Goal: Task Accomplishment & Management: Complete application form

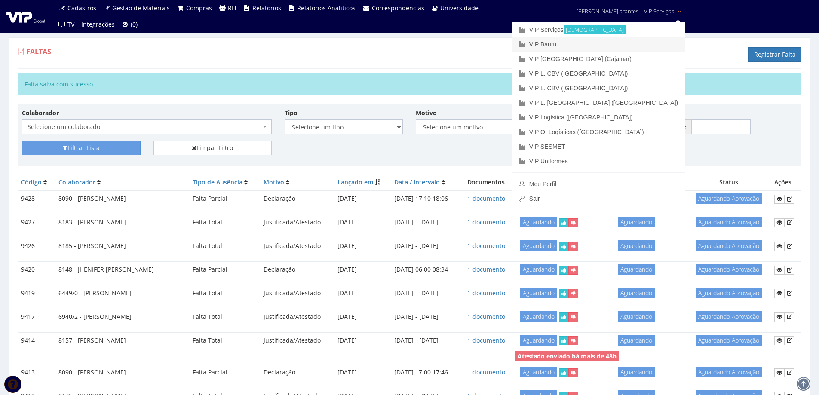
click at [591, 41] on link "VIP Bauru" at bounding box center [598, 44] width 173 height 15
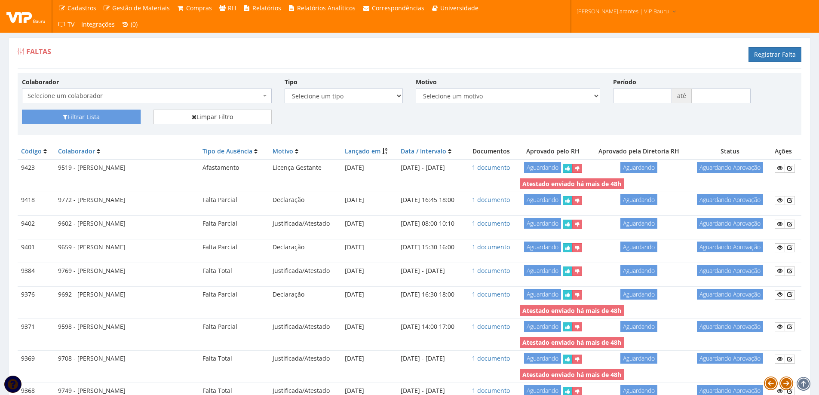
click at [152, 94] on span "Selecione um colaborador" at bounding box center [145, 96] width 234 height 9
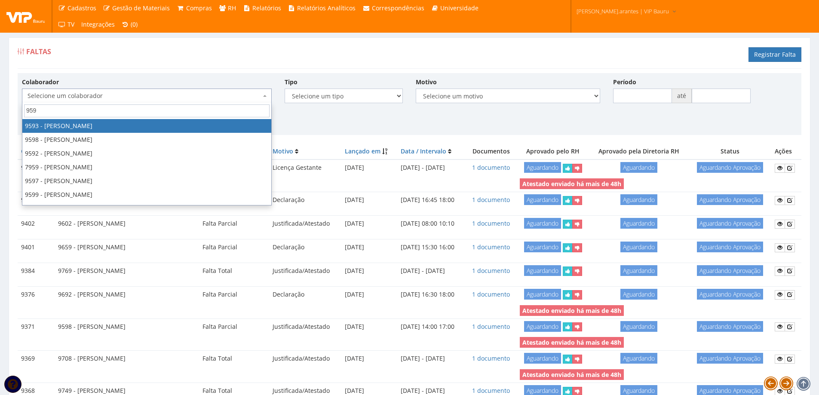
type input "9598"
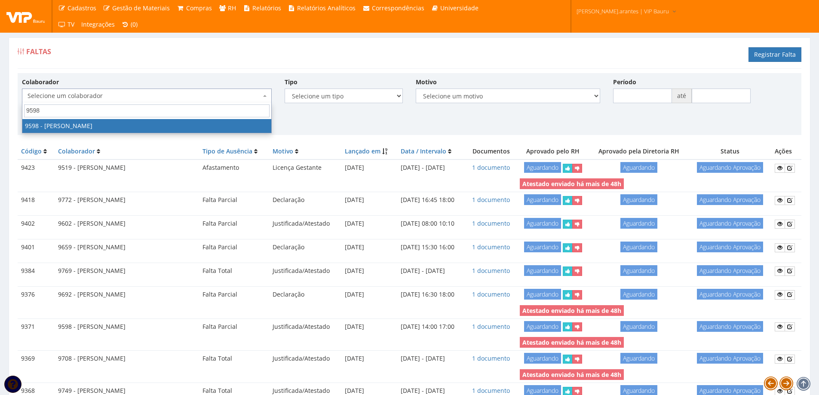
select select "3797"
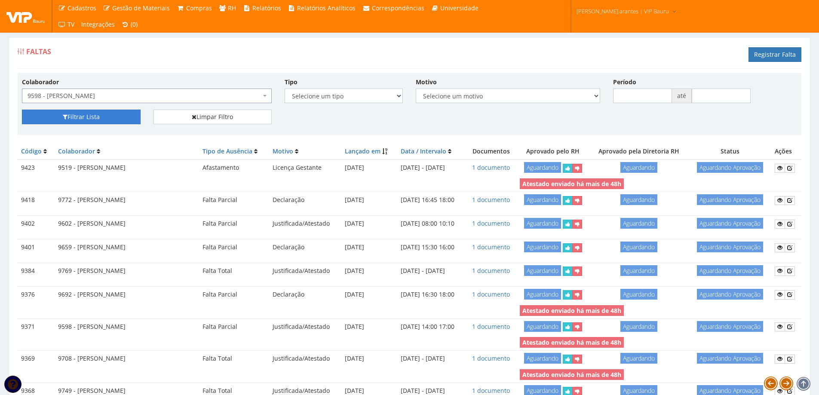
click at [76, 114] on button "Filtrar Lista" at bounding box center [81, 117] width 119 height 15
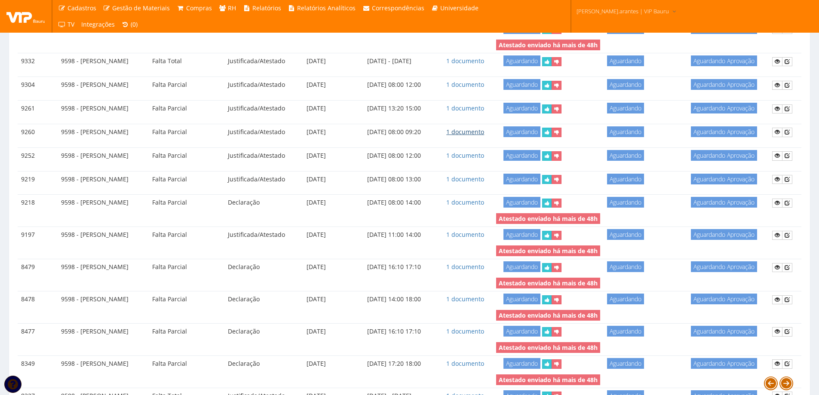
scroll to position [215, 0]
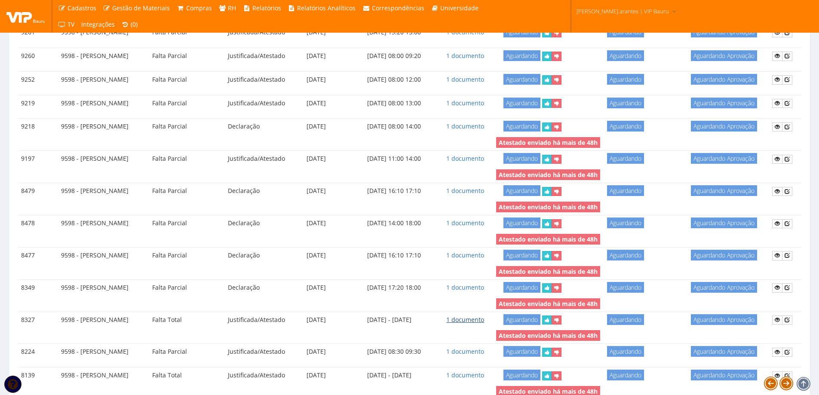
click at [484, 320] on link "1 documento" at bounding box center [466, 320] width 38 height 8
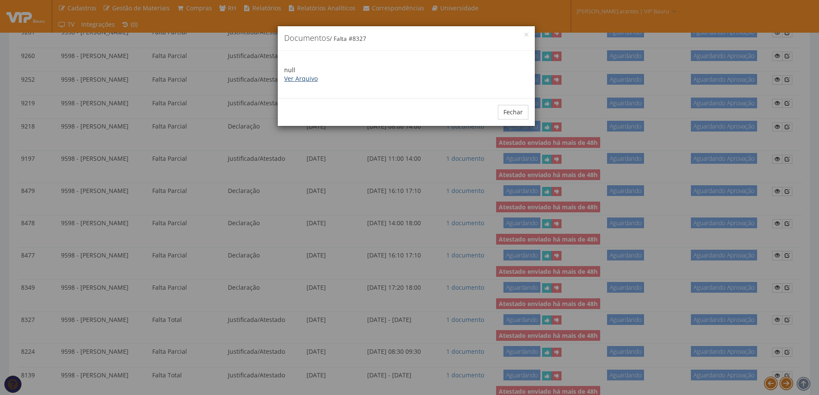
click at [296, 79] on link "Ver Arquivo" at bounding box center [301, 78] width 34 height 8
click at [512, 109] on button "Fechar" at bounding box center [513, 112] width 31 height 15
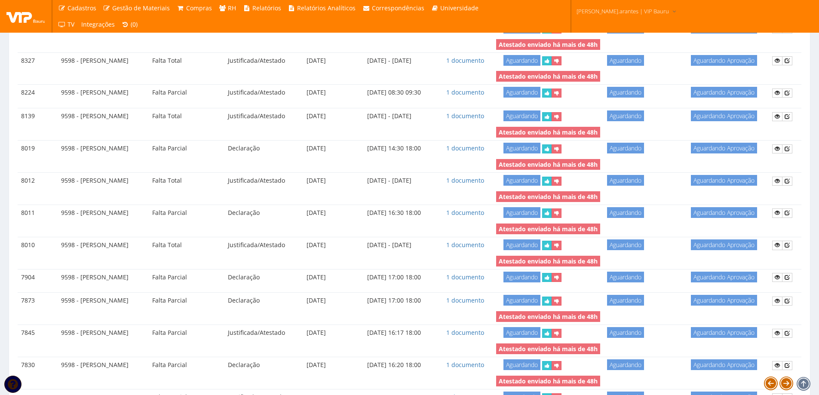
scroll to position [459, 0]
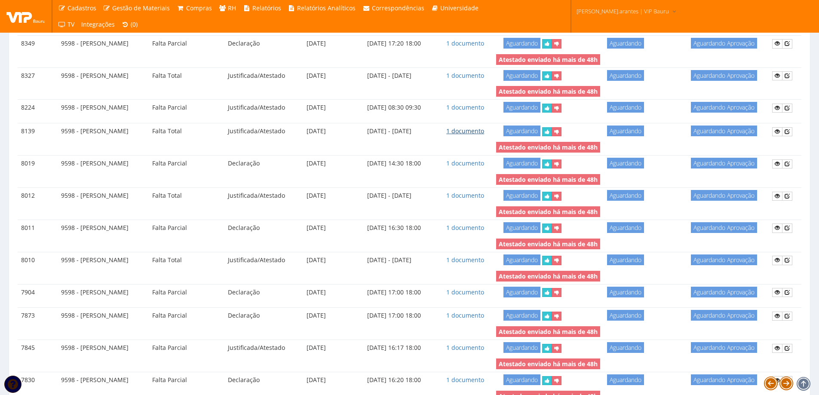
click at [484, 131] on link "1 documento" at bounding box center [466, 131] width 38 height 8
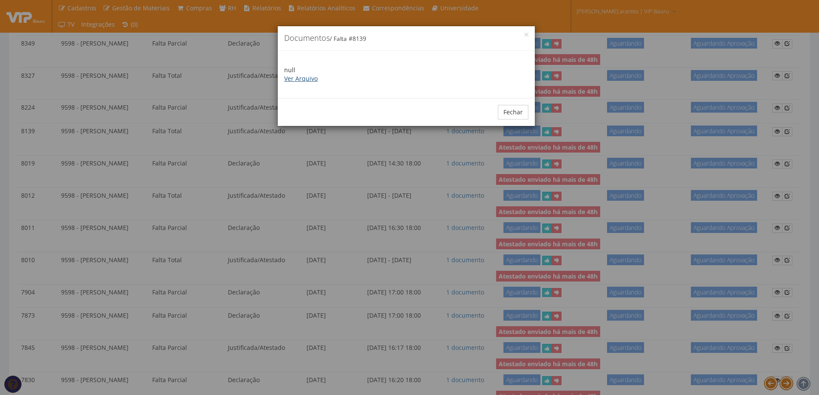
click at [293, 77] on link "Ver Arquivo" at bounding box center [301, 78] width 34 height 8
click at [514, 114] on button "Fechar" at bounding box center [513, 112] width 31 height 15
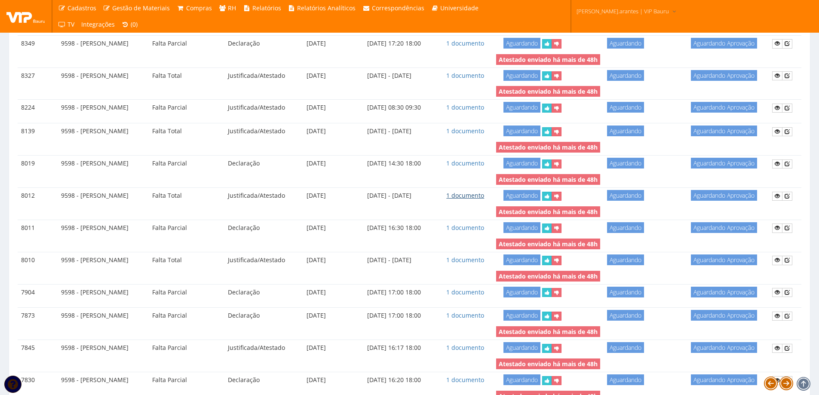
click at [484, 195] on link "1 documento" at bounding box center [466, 195] width 38 height 8
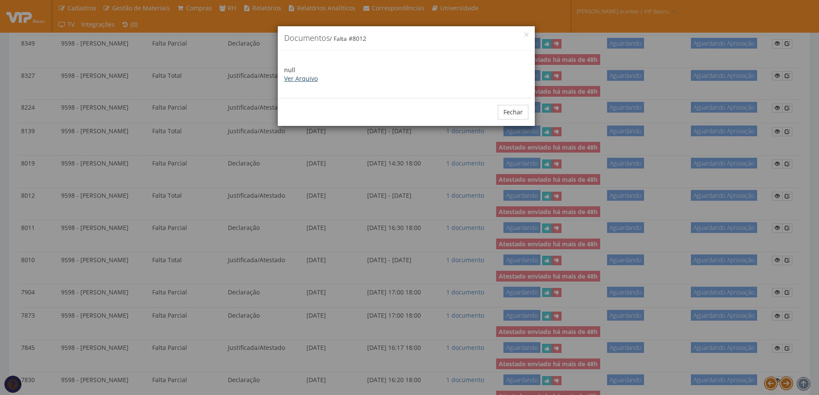
click at [296, 77] on link "Ver Arquivo" at bounding box center [301, 78] width 34 height 8
click at [514, 109] on button "Fechar" at bounding box center [513, 112] width 31 height 15
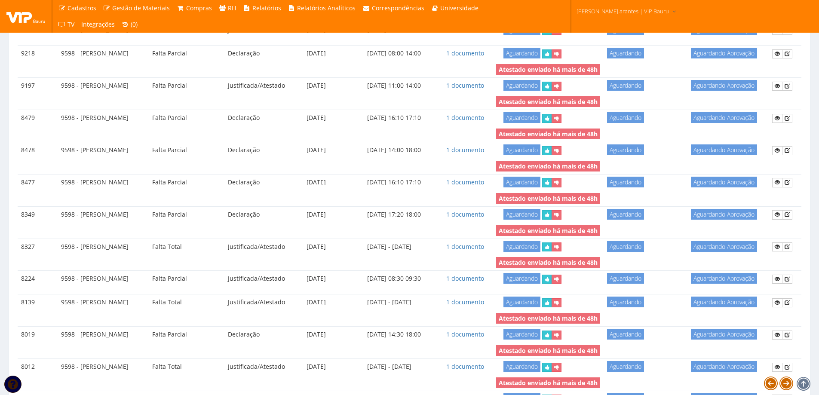
scroll to position [201, 0]
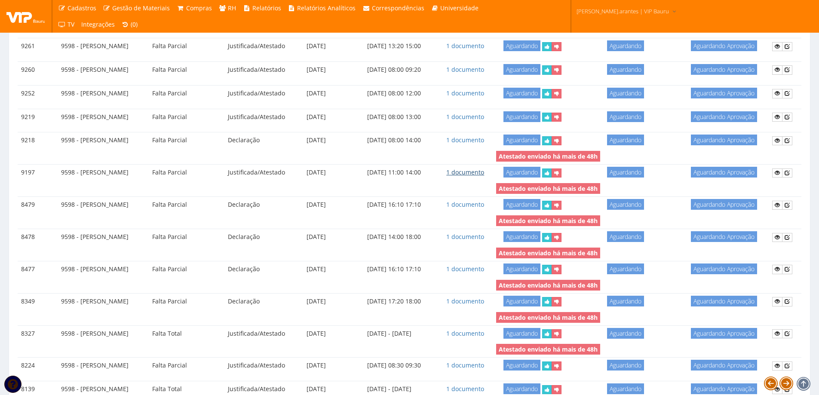
click at [484, 172] on link "1 documento" at bounding box center [466, 172] width 38 height 8
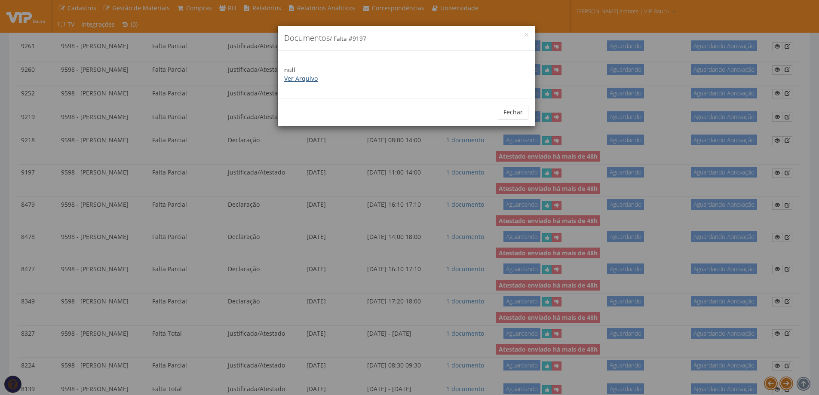
click at [299, 78] on link "Ver Arquivo" at bounding box center [301, 78] width 34 height 8
click at [516, 113] on button "Fechar" at bounding box center [513, 112] width 31 height 15
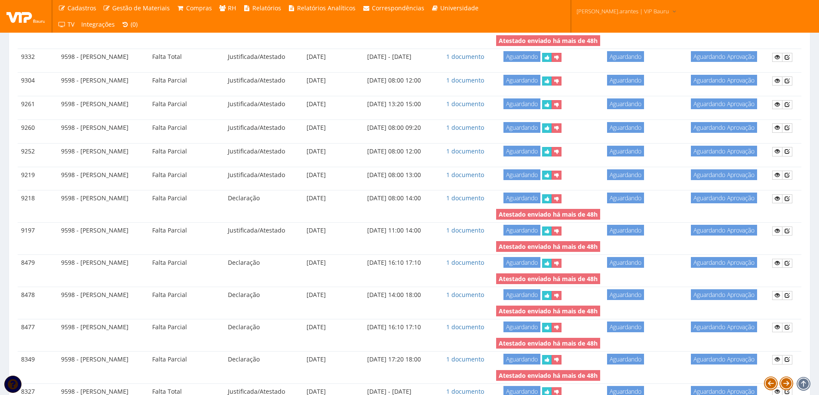
scroll to position [72, 0]
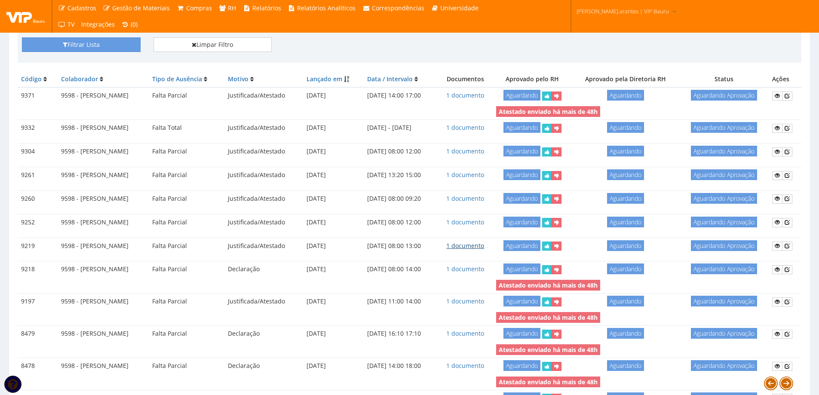
click at [484, 245] on link "1 documento" at bounding box center [466, 246] width 38 height 8
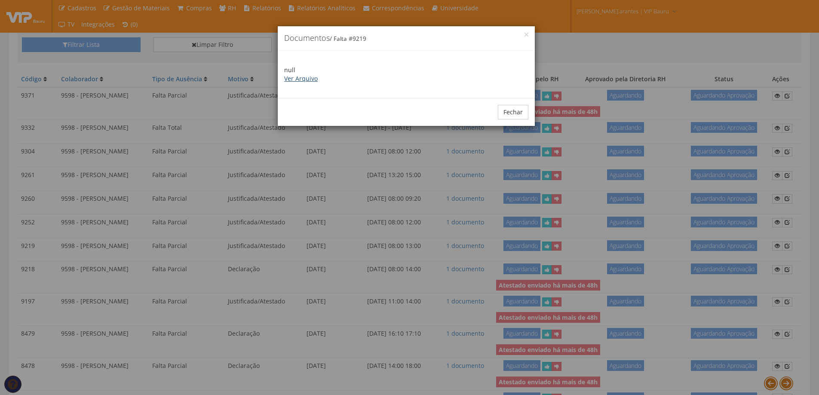
click at [298, 76] on link "Ver Arquivo" at bounding box center [301, 78] width 34 height 8
click at [519, 109] on button "Fechar" at bounding box center [513, 112] width 31 height 15
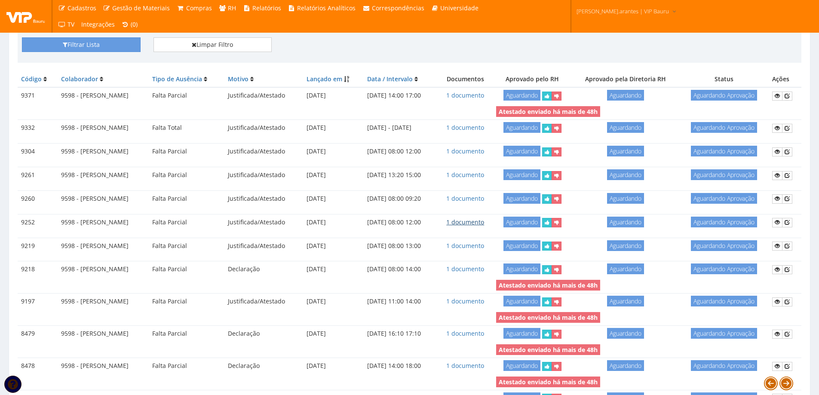
click at [484, 220] on link "1 documento" at bounding box center [466, 222] width 38 height 8
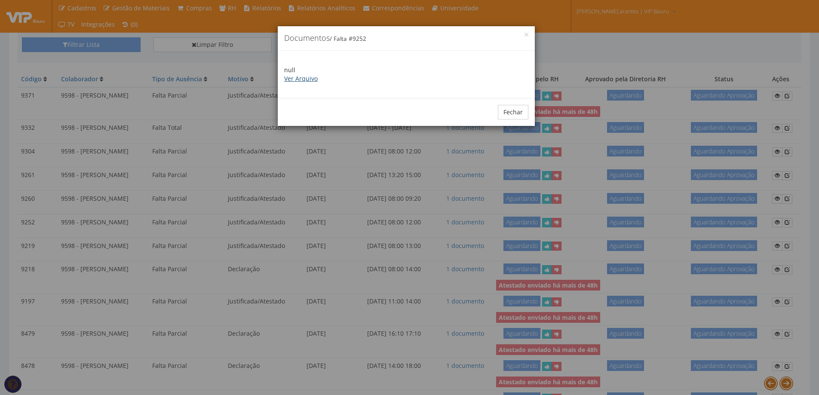
click at [306, 78] on link "Ver Arquivo" at bounding box center [301, 78] width 34 height 8
drag, startPoint x: 524, startPoint y: 111, endPoint x: 505, endPoint y: 132, distance: 28.0
click at [524, 112] on button "Fechar" at bounding box center [513, 112] width 31 height 15
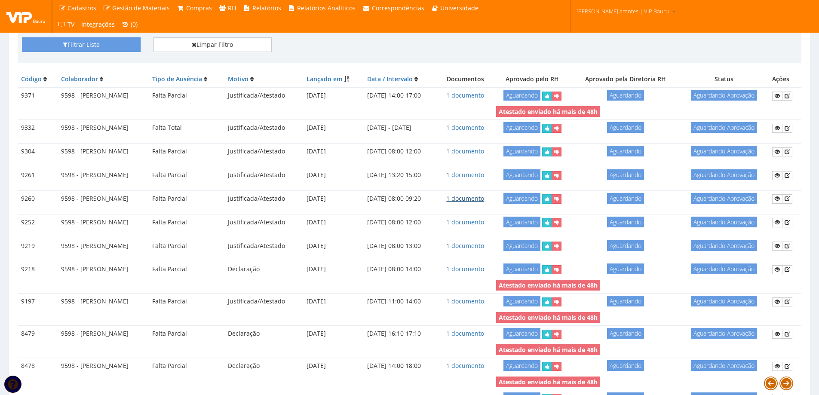
click at [484, 199] on link "1 documento" at bounding box center [466, 198] width 38 height 8
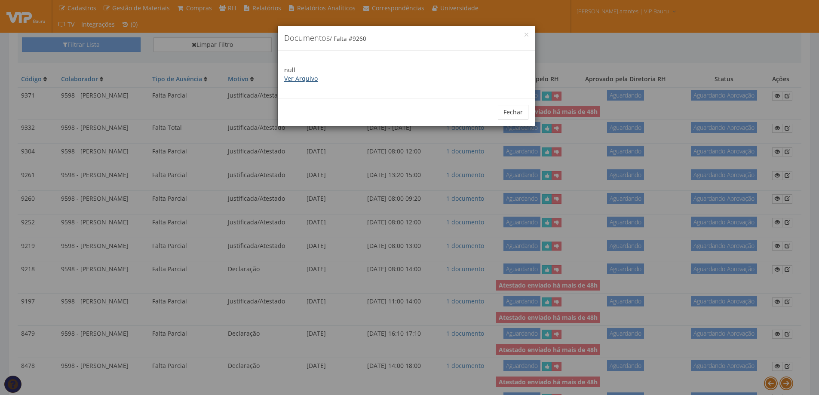
click at [301, 77] on link "Ver Arquivo" at bounding box center [301, 78] width 34 height 8
click at [509, 108] on button "Fechar" at bounding box center [513, 112] width 31 height 15
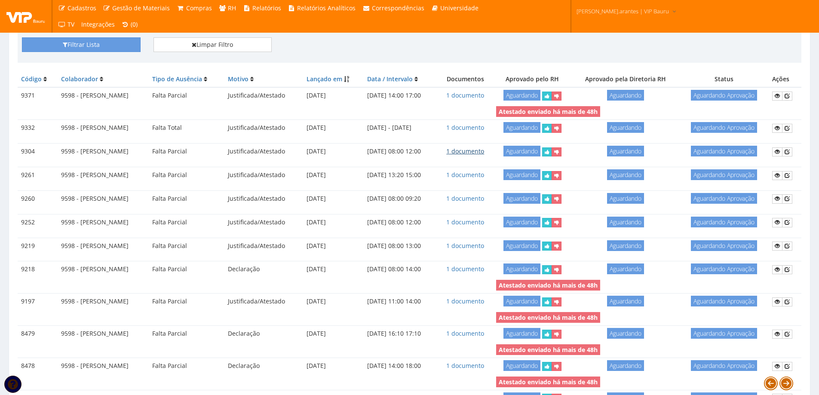
click at [484, 148] on link "1 documento" at bounding box center [466, 151] width 38 height 8
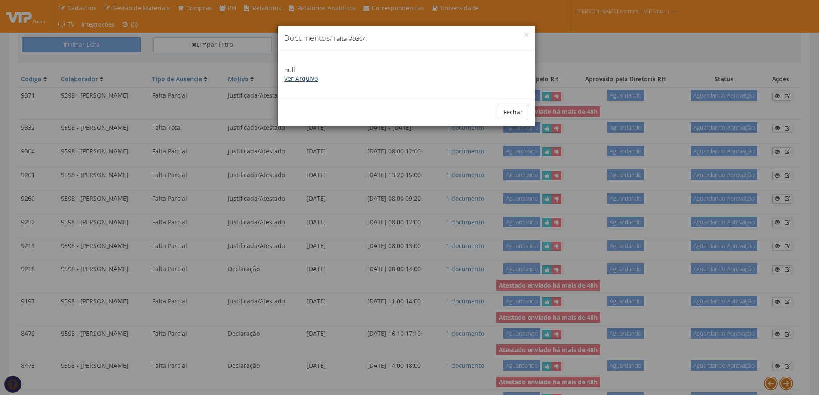
click at [299, 77] on link "Ver Arquivo" at bounding box center [301, 78] width 34 height 8
click at [511, 108] on button "Fechar" at bounding box center [513, 112] width 31 height 15
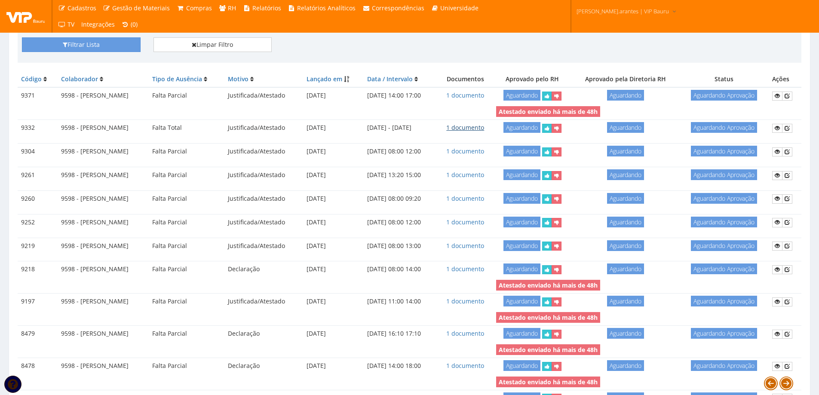
click at [484, 127] on link "1 documento" at bounding box center [466, 127] width 38 height 8
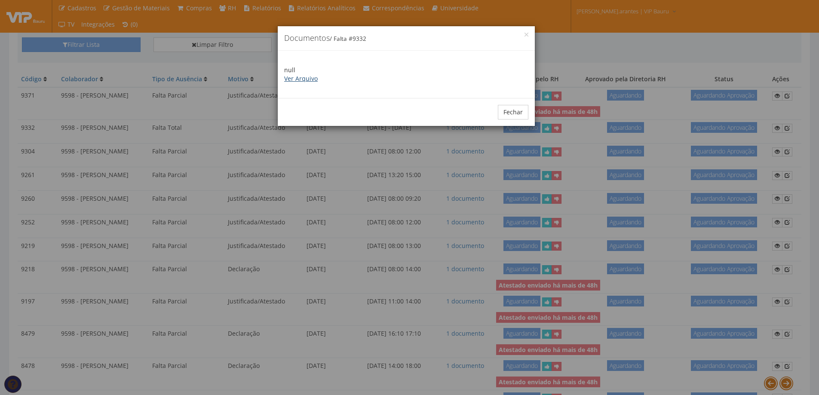
click at [306, 78] on link "Ver Arquivo" at bounding box center [301, 78] width 34 height 8
click at [516, 110] on button "Fechar" at bounding box center [513, 112] width 31 height 15
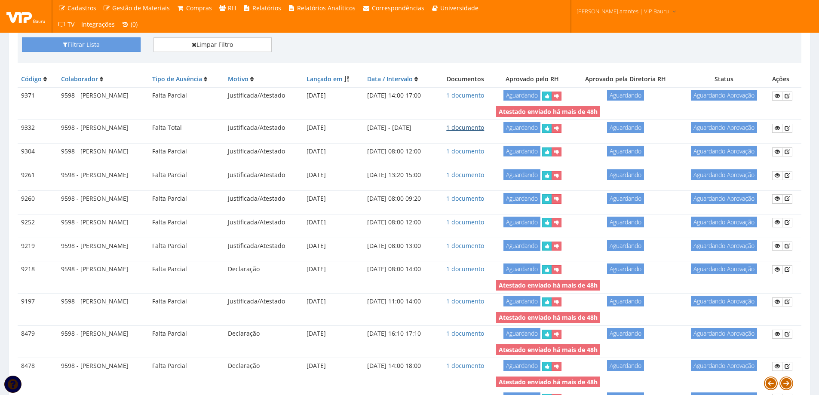
click at [484, 126] on link "1 documento" at bounding box center [466, 127] width 38 height 8
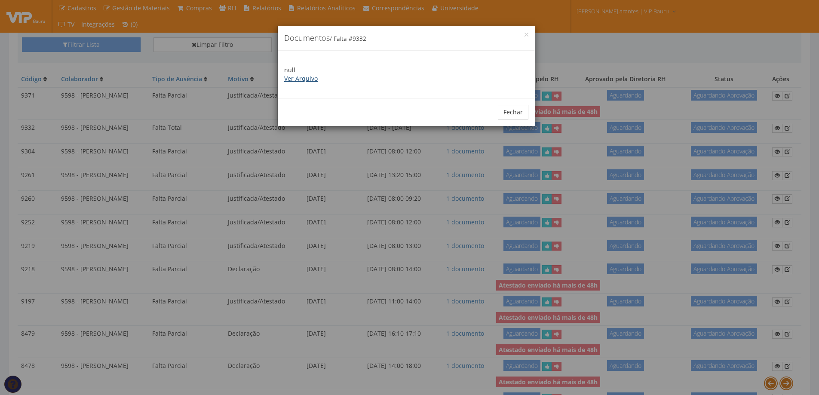
click at [304, 80] on link "Ver Arquivo" at bounding box center [301, 78] width 34 height 8
click at [514, 112] on button "Fechar" at bounding box center [513, 112] width 31 height 15
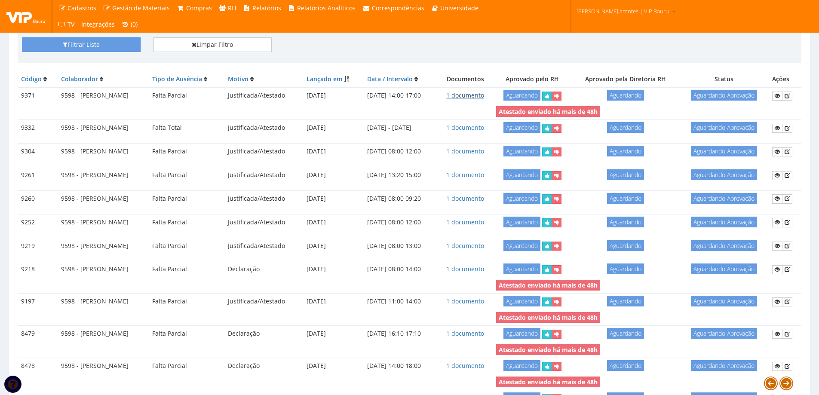
click at [484, 95] on link "1 documento" at bounding box center [466, 95] width 38 height 8
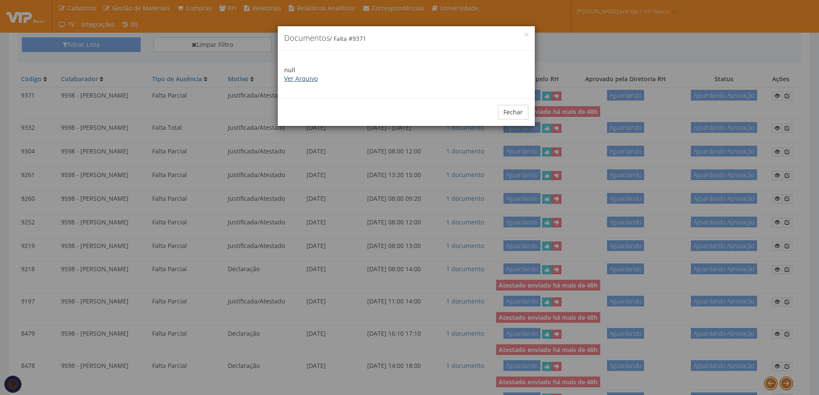
click at [308, 81] on link "Ver Arquivo" at bounding box center [301, 78] width 34 height 8
click at [511, 113] on button "Fechar" at bounding box center [513, 112] width 31 height 15
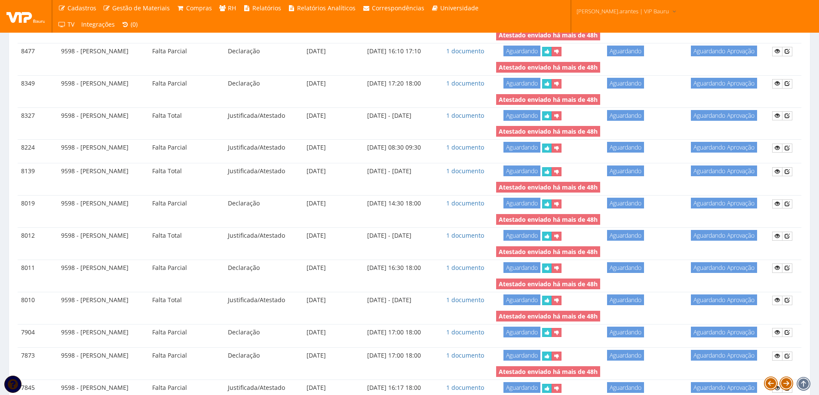
scroll to position [545, 0]
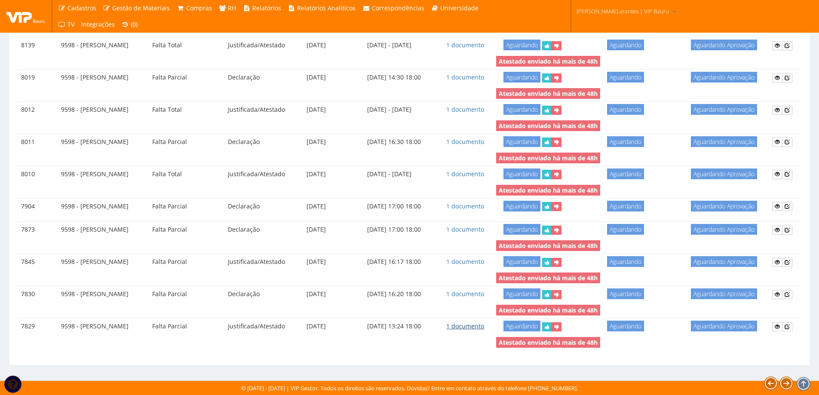
click at [484, 325] on link "1 documento" at bounding box center [466, 326] width 38 height 8
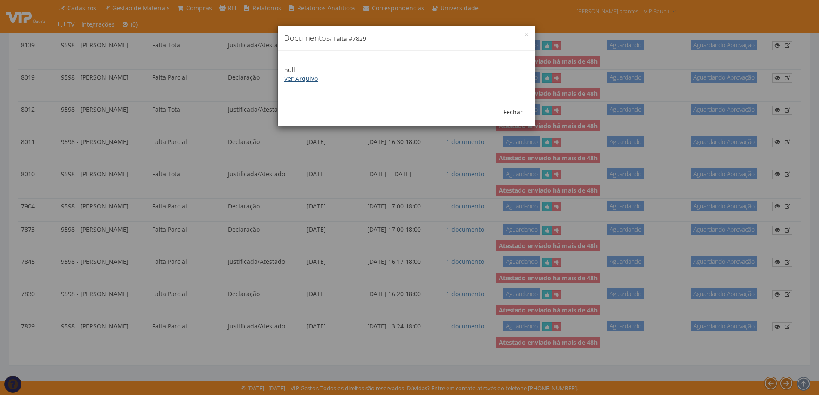
click at [306, 76] on link "Ver Arquivo" at bounding box center [301, 78] width 34 height 8
click at [508, 109] on button "Fechar" at bounding box center [513, 112] width 31 height 15
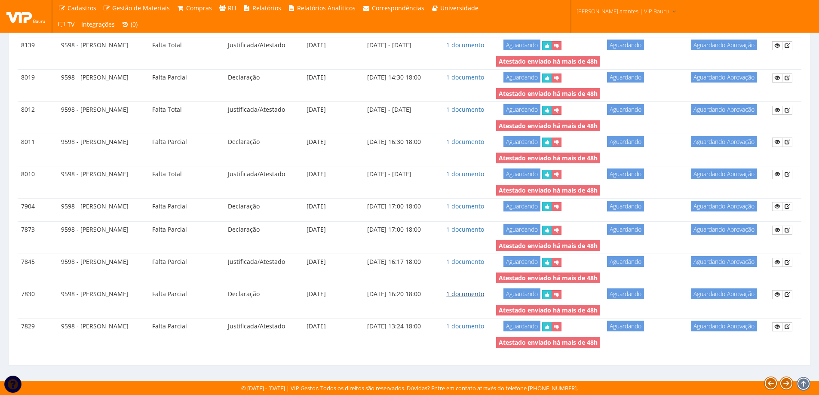
click at [484, 294] on link "1 documento" at bounding box center [466, 294] width 38 height 8
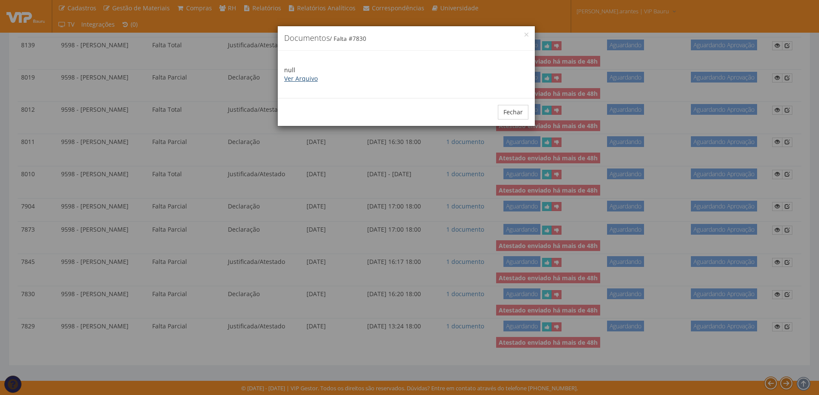
click at [300, 77] on link "Ver Arquivo" at bounding box center [301, 78] width 34 height 8
click at [516, 111] on button "Fechar" at bounding box center [513, 112] width 31 height 15
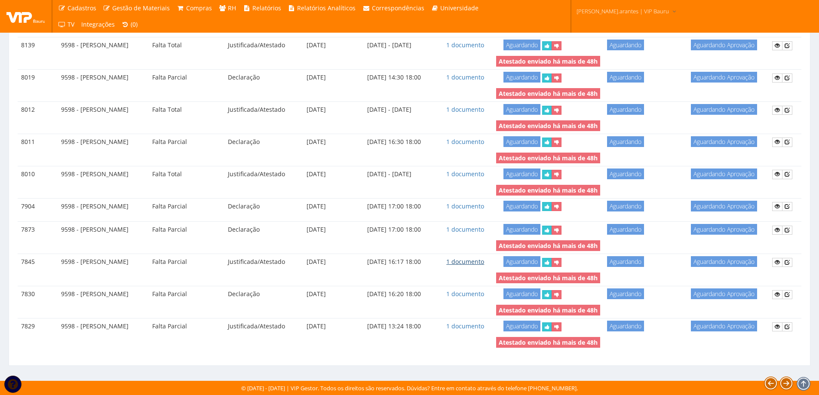
click at [484, 263] on link "1 documento" at bounding box center [466, 262] width 38 height 8
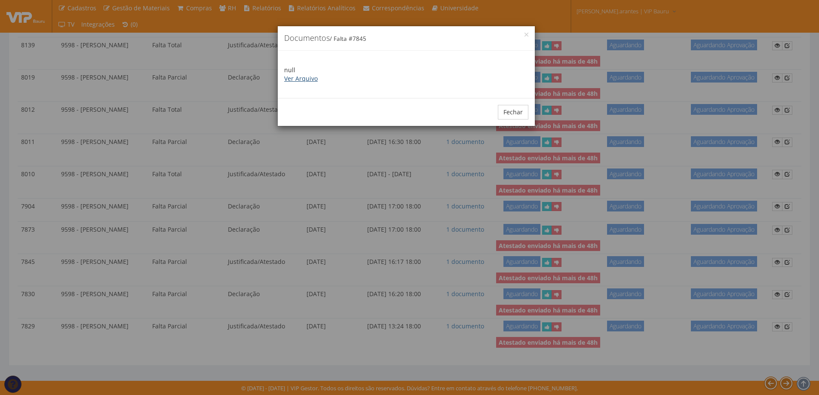
click at [304, 80] on link "Ver Arquivo" at bounding box center [301, 78] width 34 height 8
click at [517, 114] on button "Fechar" at bounding box center [513, 112] width 31 height 15
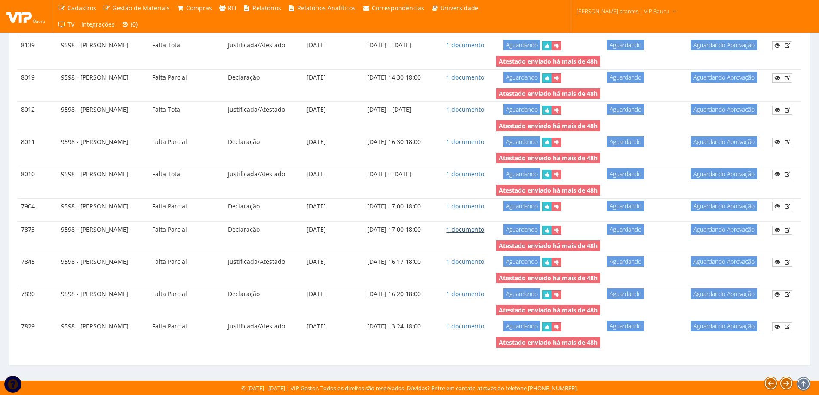
click at [484, 230] on link "1 documento" at bounding box center [466, 229] width 38 height 8
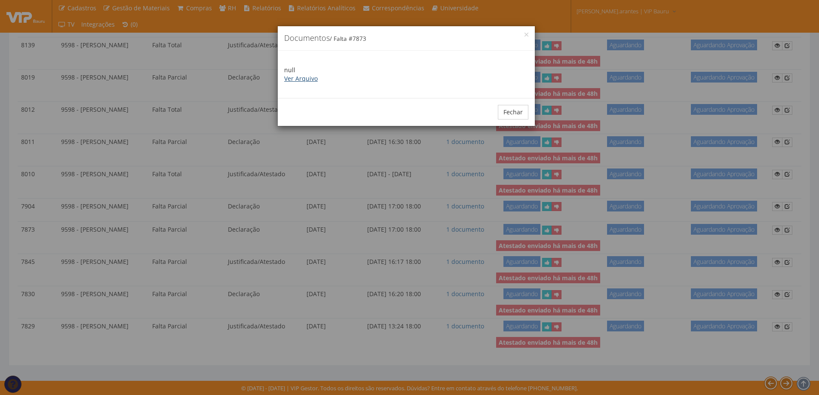
click at [303, 78] on link "Ver Arquivo" at bounding box center [301, 78] width 34 height 8
click at [514, 114] on button "Fechar" at bounding box center [513, 112] width 31 height 15
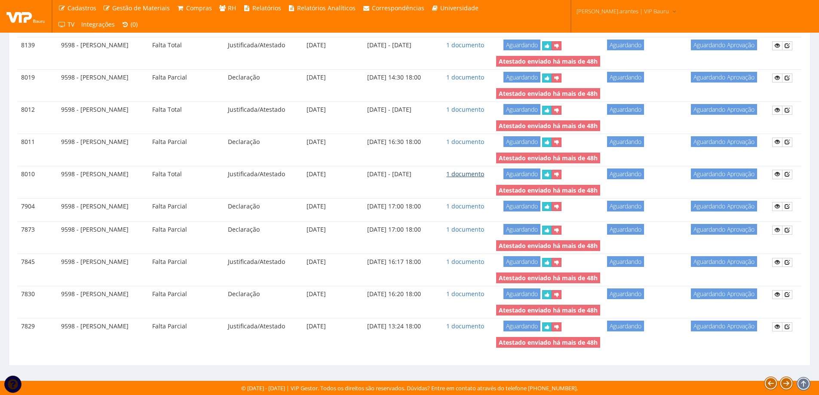
click at [484, 175] on link "1 documento" at bounding box center [466, 174] width 38 height 8
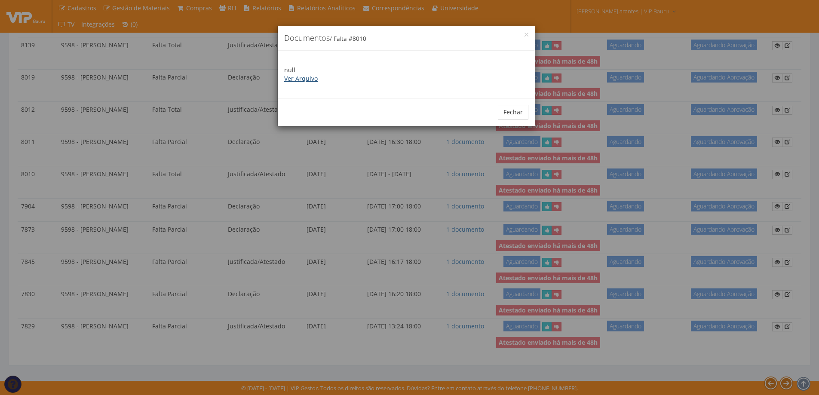
click at [300, 78] on link "Ver Arquivo" at bounding box center [301, 78] width 34 height 8
click at [516, 111] on button "Fechar" at bounding box center [513, 112] width 31 height 15
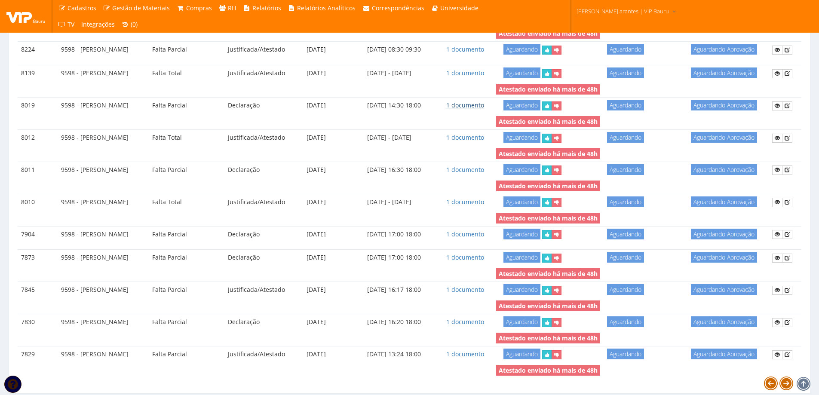
scroll to position [502, 0]
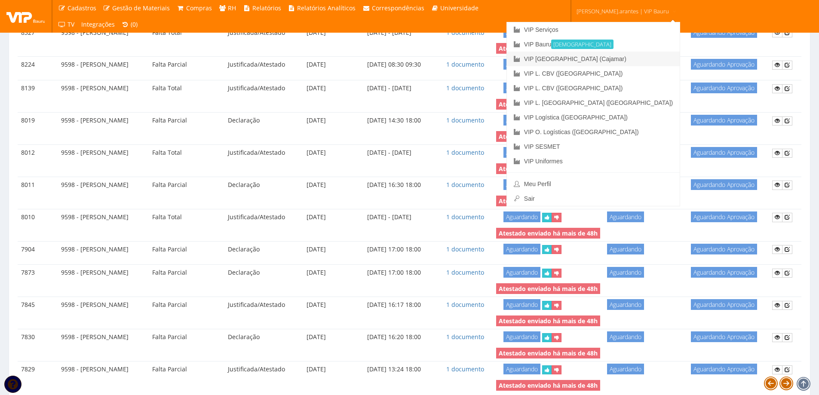
click at [579, 60] on link "VIP [GEOGRAPHIC_DATA] (Cajamar)" at bounding box center [593, 59] width 173 height 15
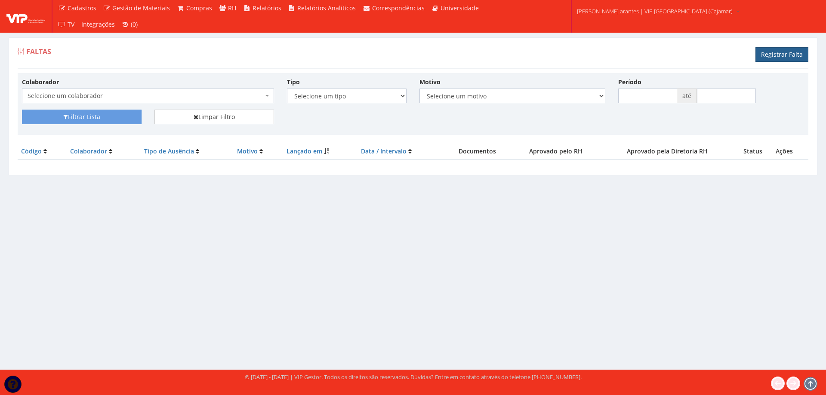
click at [785, 55] on link "Registrar Falta" at bounding box center [781, 54] width 53 height 15
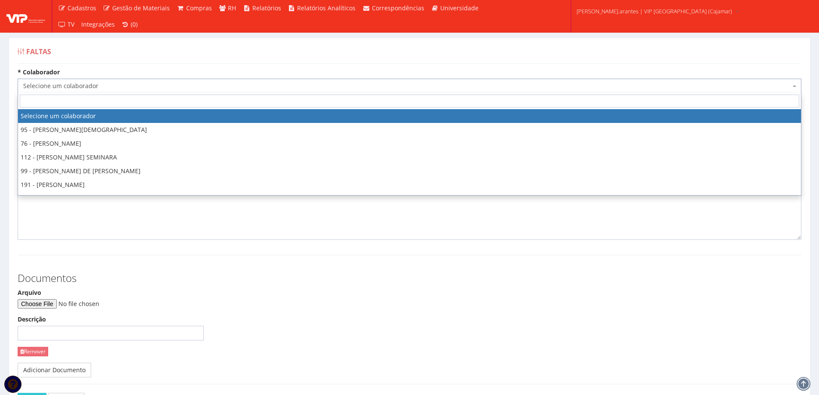
click at [109, 82] on span "Selecione um colaborador" at bounding box center [407, 86] width 768 height 9
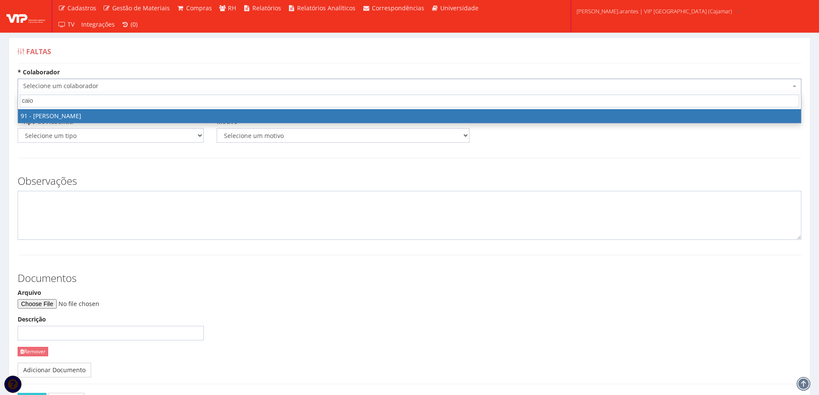
type input "caio"
select select "3371"
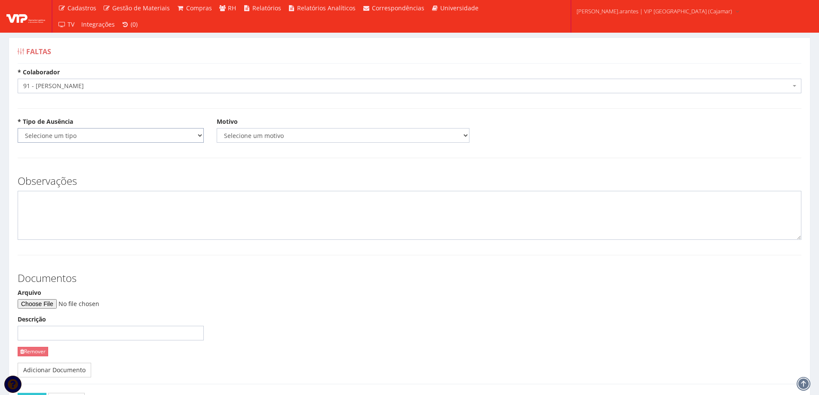
click at [108, 129] on select "Selecione um tipo Falta Total Falta Parcial Afastamento Férias" at bounding box center [111, 135] width 186 height 15
select select "total"
click at [18, 128] on select "Selecione um tipo Falta Total Falta Parcial Afastamento Férias" at bounding box center [111, 135] width 186 height 15
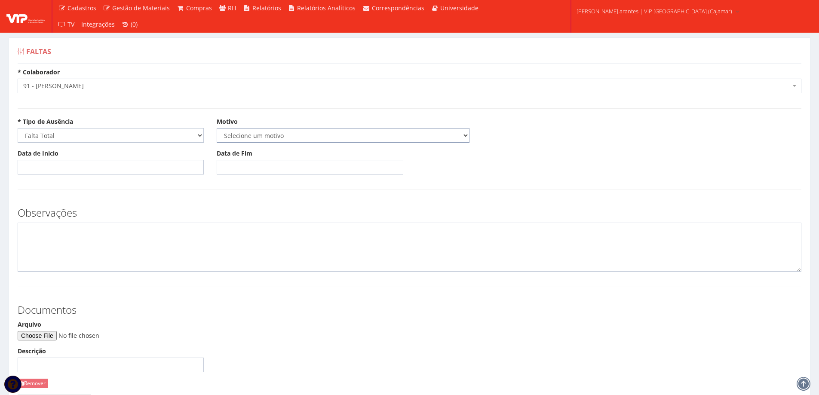
click at [271, 138] on select "Selecione um motivo Acidente Atestado Atraso Declaração Determinação Judicial D…" at bounding box center [343, 135] width 253 height 15
select select "atestado"
click at [217, 128] on select "Selecione um motivo Acidente Atestado Atraso Declaração Determinação Judicial D…" at bounding box center [343, 135] width 253 height 15
click at [75, 165] on input "Data de Início" at bounding box center [111, 167] width 186 height 15
click at [36, 265] on td "29" at bounding box center [38, 265] width 12 height 13
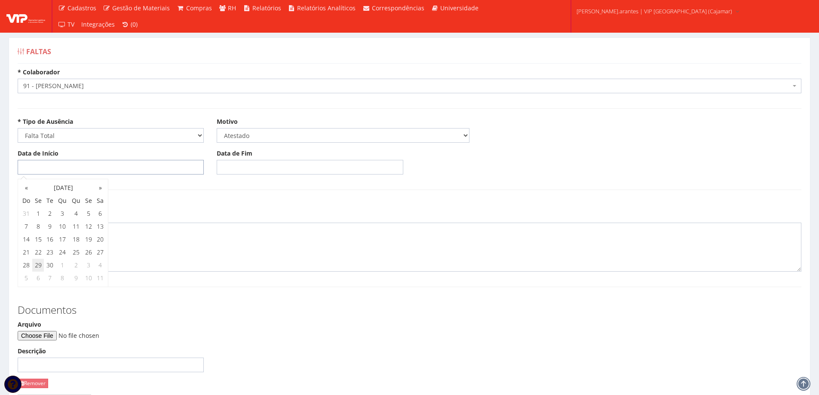
type input "29/09/2025"
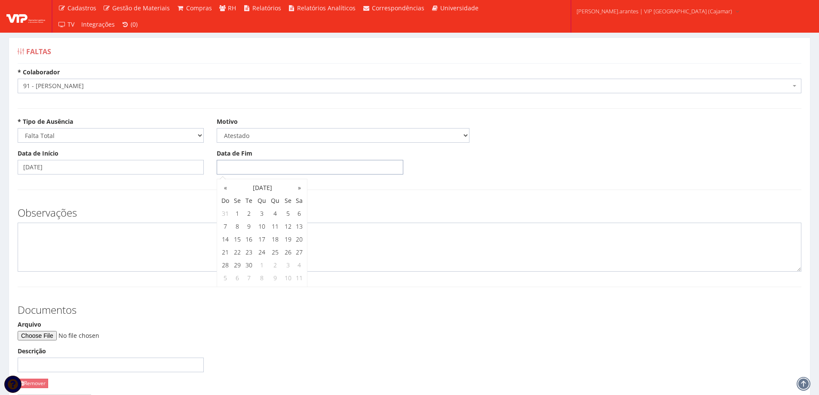
click at [246, 169] on input "Data de Fim" at bounding box center [310, 167] width 186 height 15
click at [241, 263] on td "29" at bounding box center [237, 265] width 12 height 13
type input "29/09/2025"
click at [43, 334] on input "Arquivo" at bounding box center [76, 335] width 117 height 9
type input "C:\fakepath\WhatsApp Image 2025-09-30 at 10.30.00 (1).jpeg"
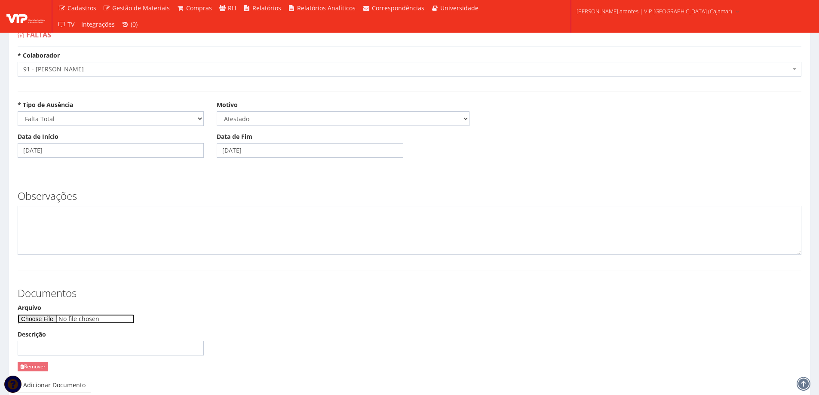
scroll to position [43, 0]
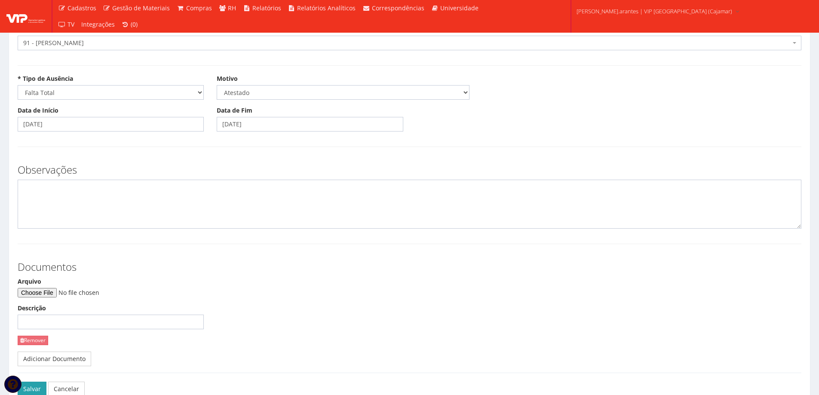
click at [31, 388] on button "Salvar" at bounding box center [32, 389] width 29 height 15
